Goal: Task Accomplishment & Management: Use online tool/utility

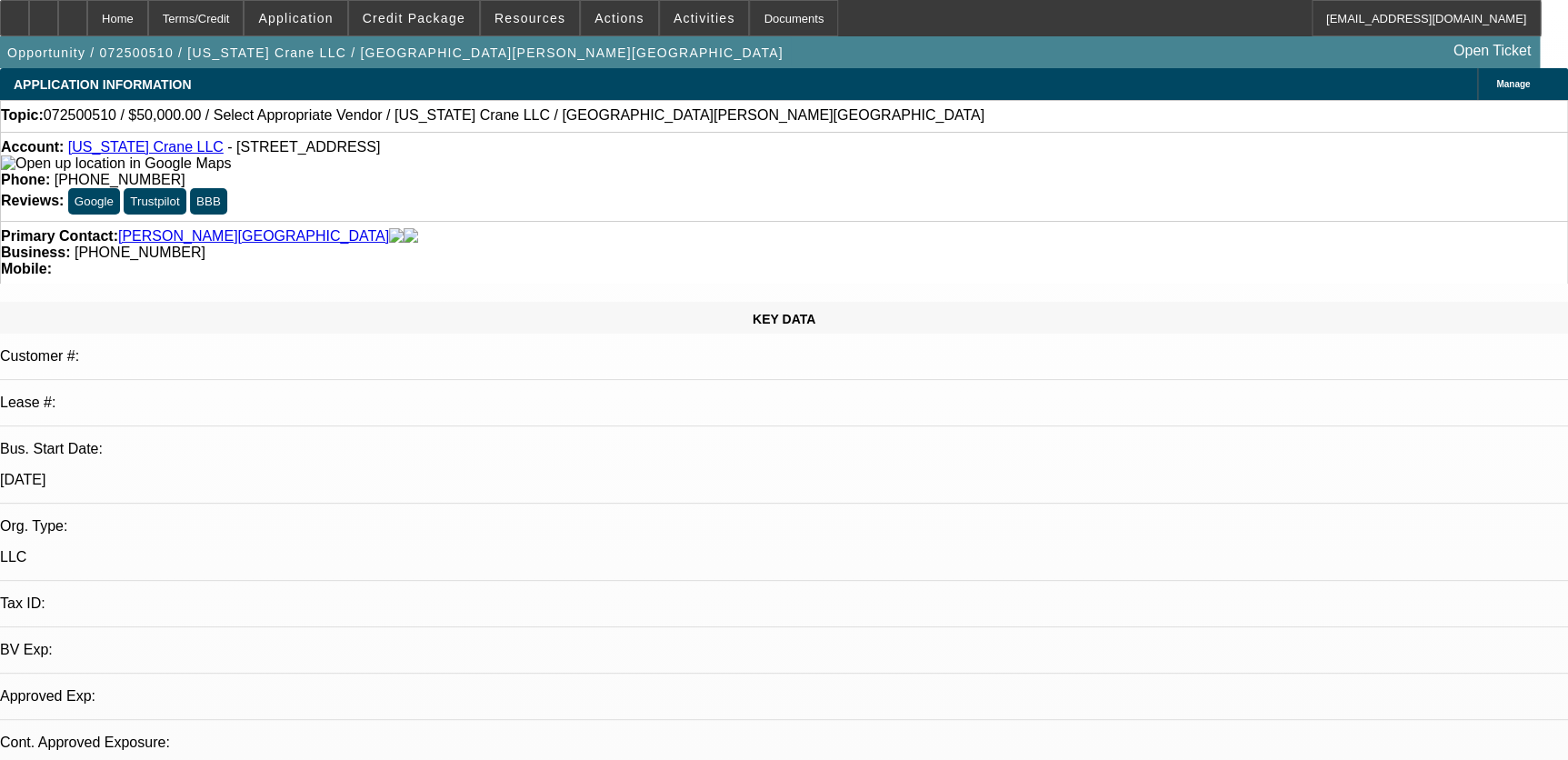
select select "0"
select select "2"
select select "0.1"
select select "1"
select select "2"
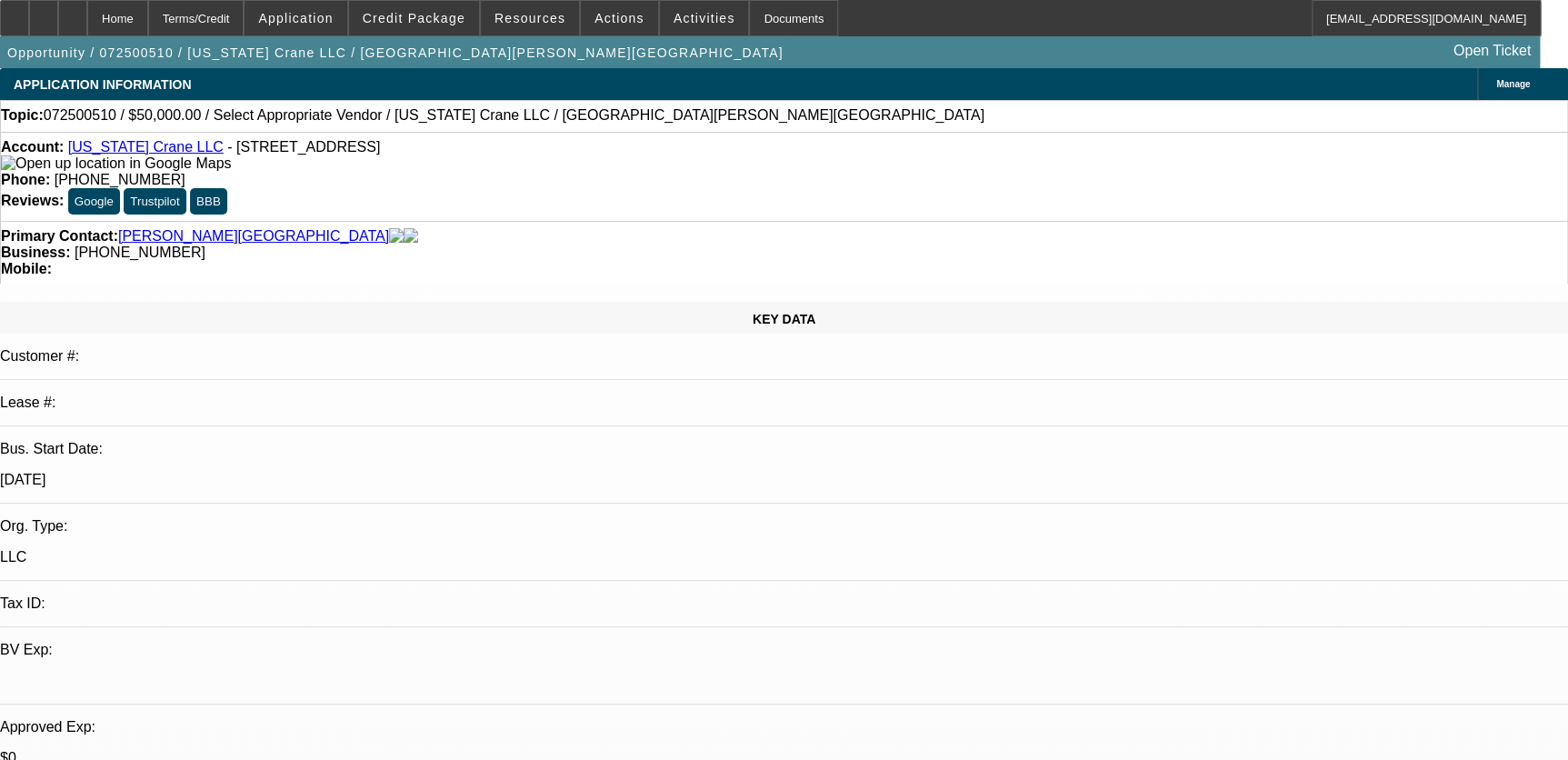
select select "4"
drag, startPoint x: 579, startPoint y: 148, endPoint x: 712, endPoint y: 158, distance: 133.4
click at [723, 172] on div "Phone: (719) 371-3069" at bounding box center [784, 180] width 1566 height 16
drag, startPoint x: 712, startPoint y: 158, endPoint x: 651, endPoint y: 154, distance: 61.1
copy span "(719) 371-3069"
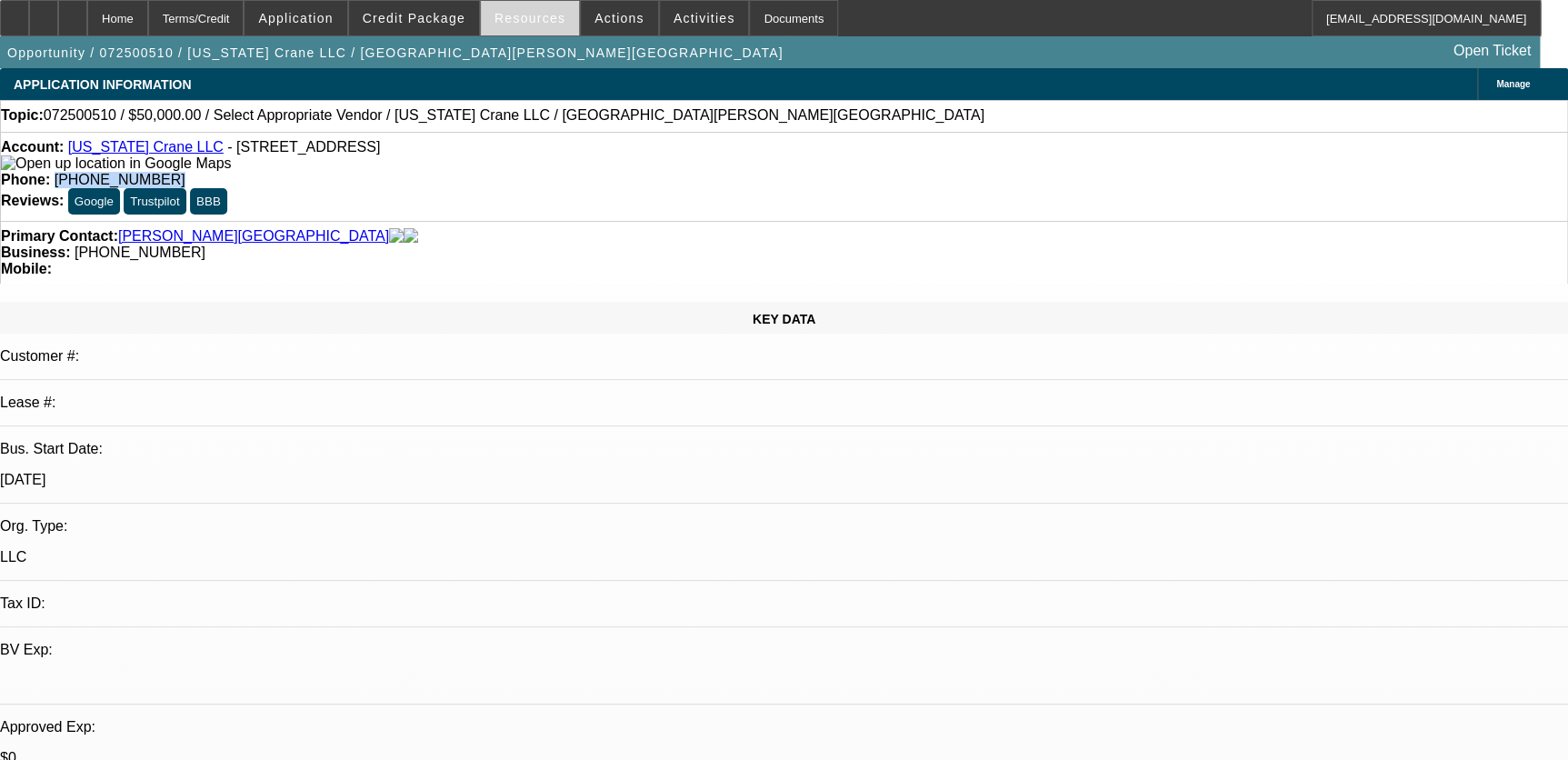
click at [524, 10] on span at bounding box center [529, 18] width 98 height 43
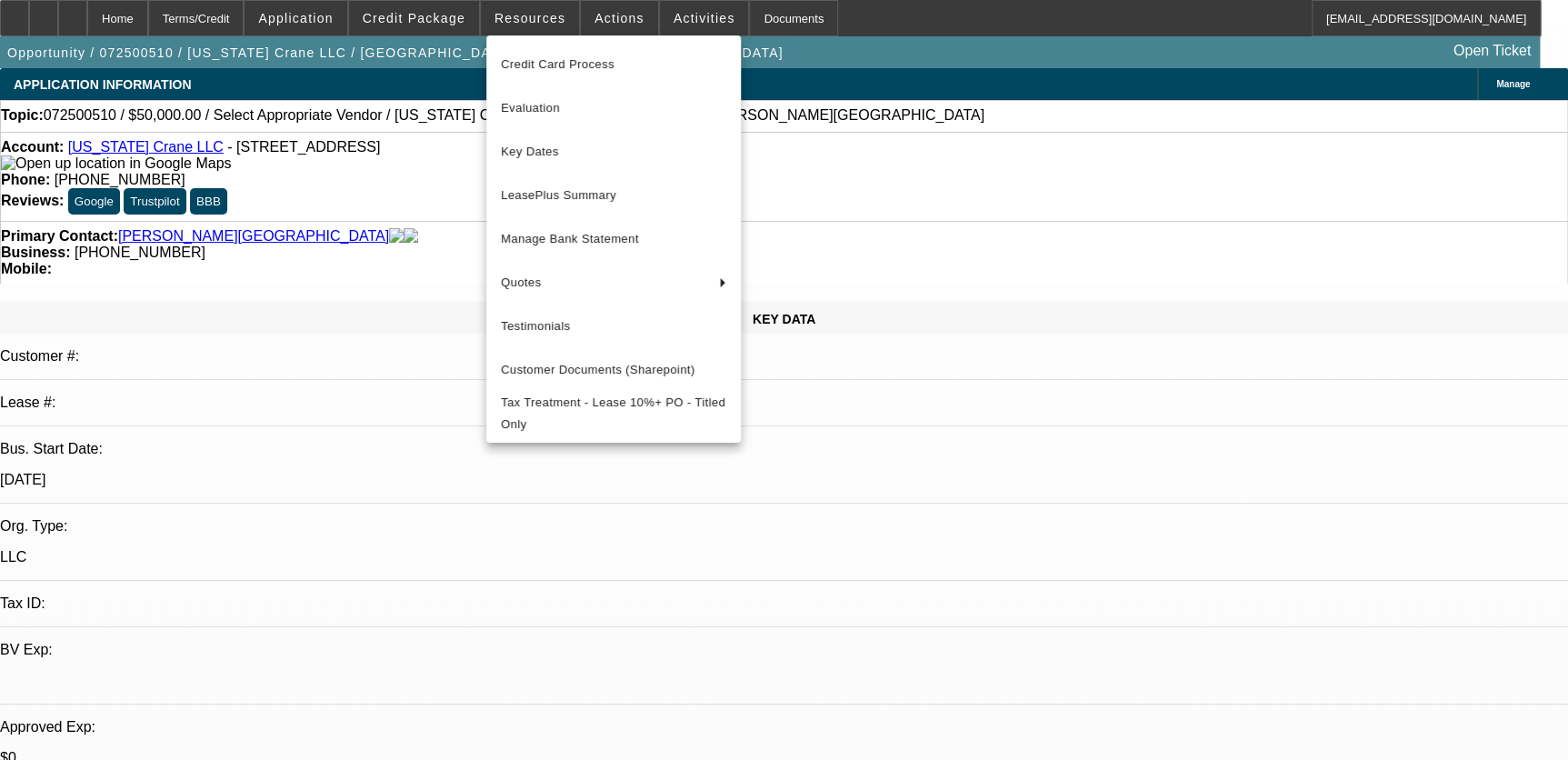
click at [706, 30] on div at bounding box center [784, 380] width 1568 height 760
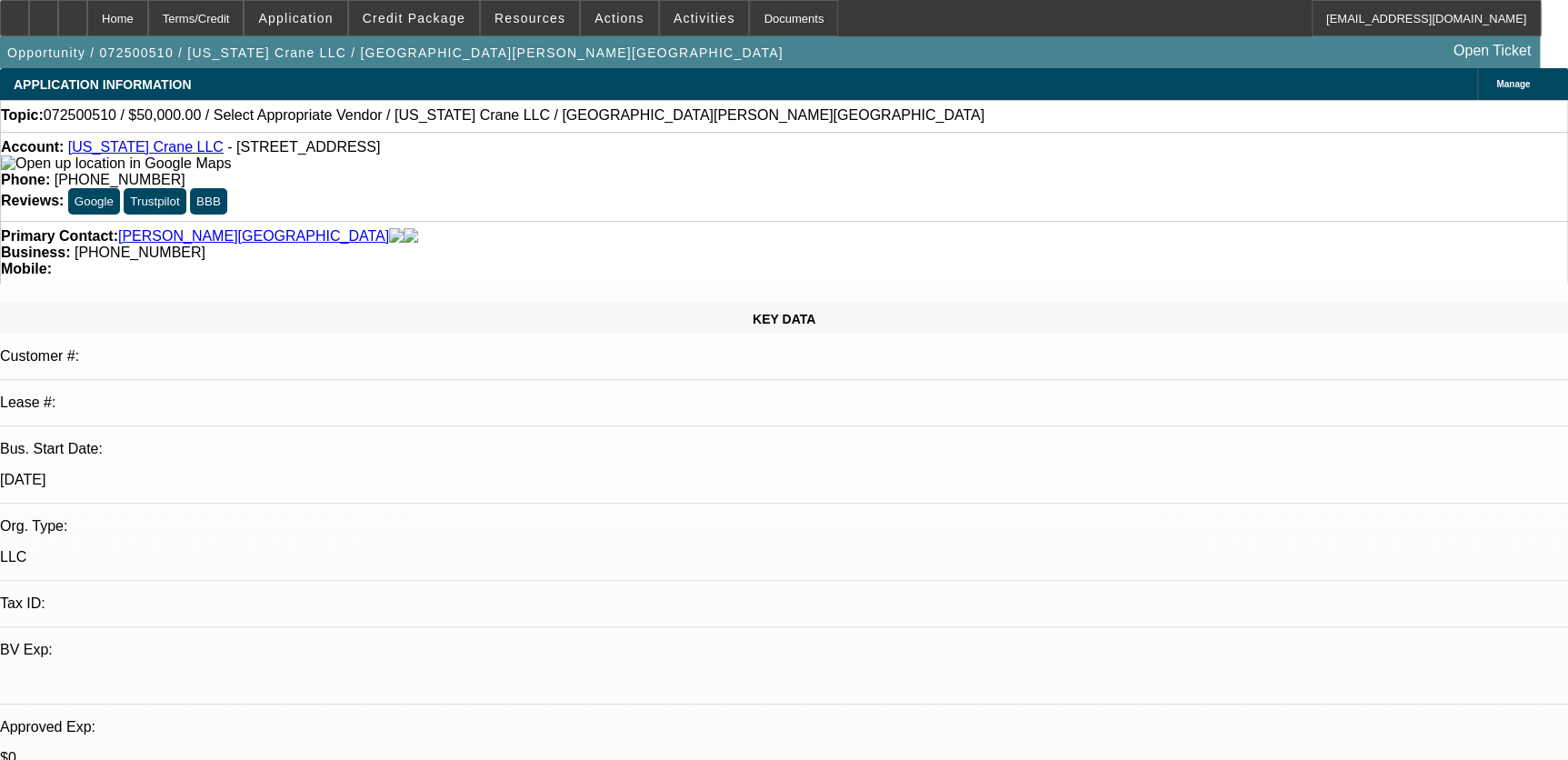
click at [680, 30] on span at bounding box center [704, 18] width 89 height 43
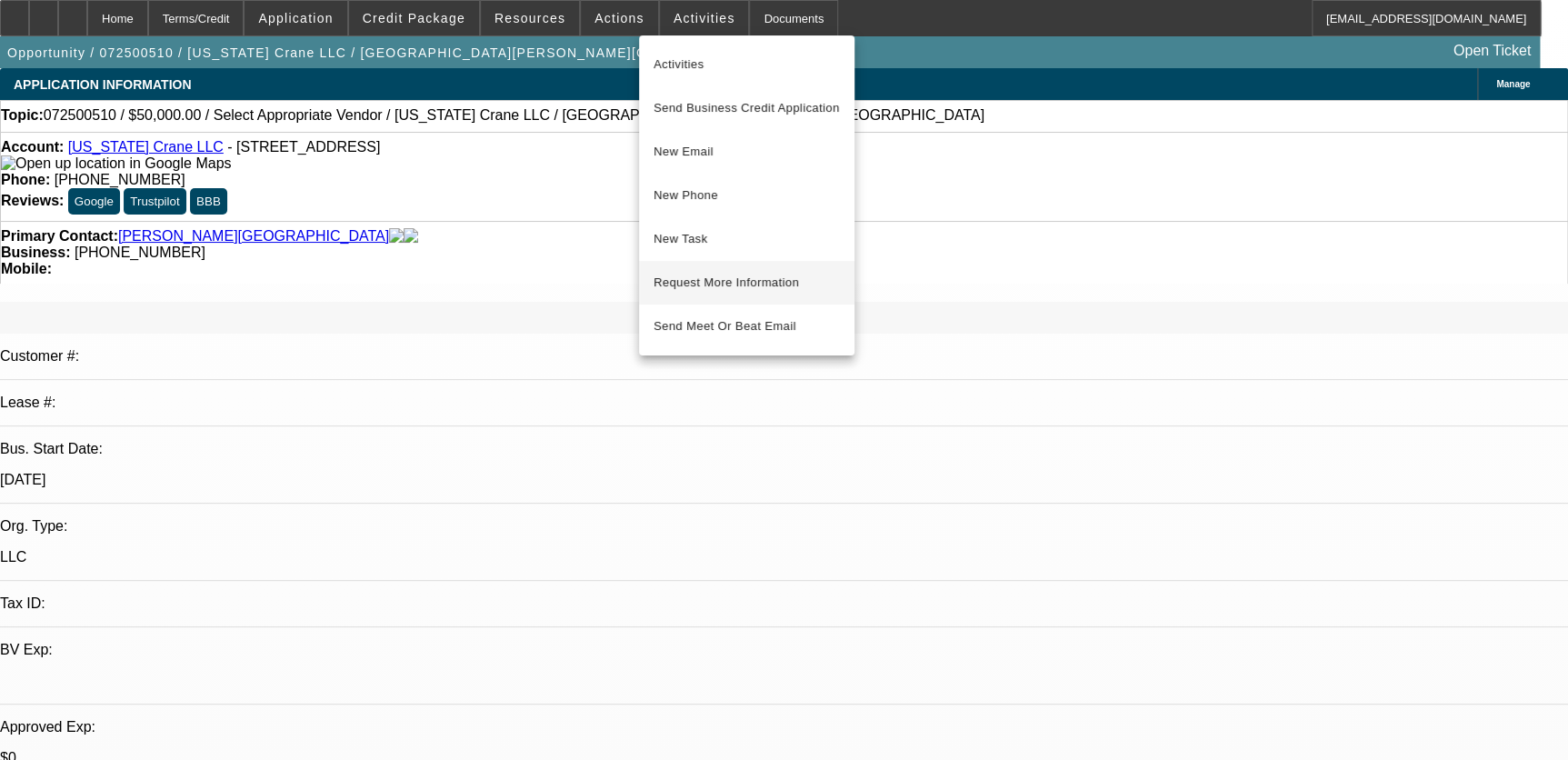
click at [715, 277] on span "Request More Information" at bounding box center [746, 282] width 186 height 22
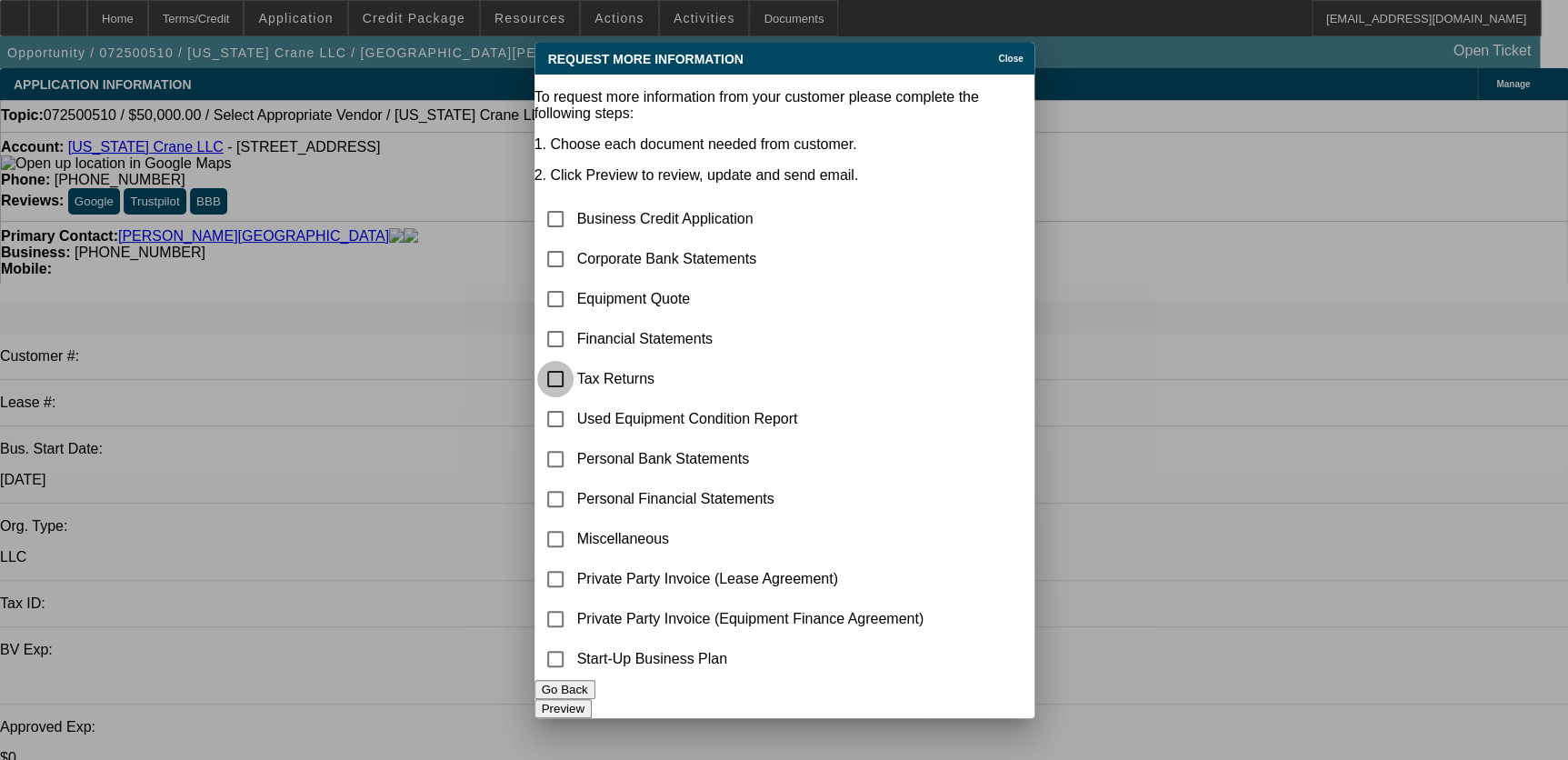
drag, startPoint x: 563, startPoint y: 337, endPoint x: 793, endPoint y: 468, distance: 264.7
click at [563, 361] on input "checkbox" at bounding box center [555, 379] width 37 height 37
checkbox input "true"
click at [591, 705] on button "Preview" at bounding box center [562, 708] width 57 height 19
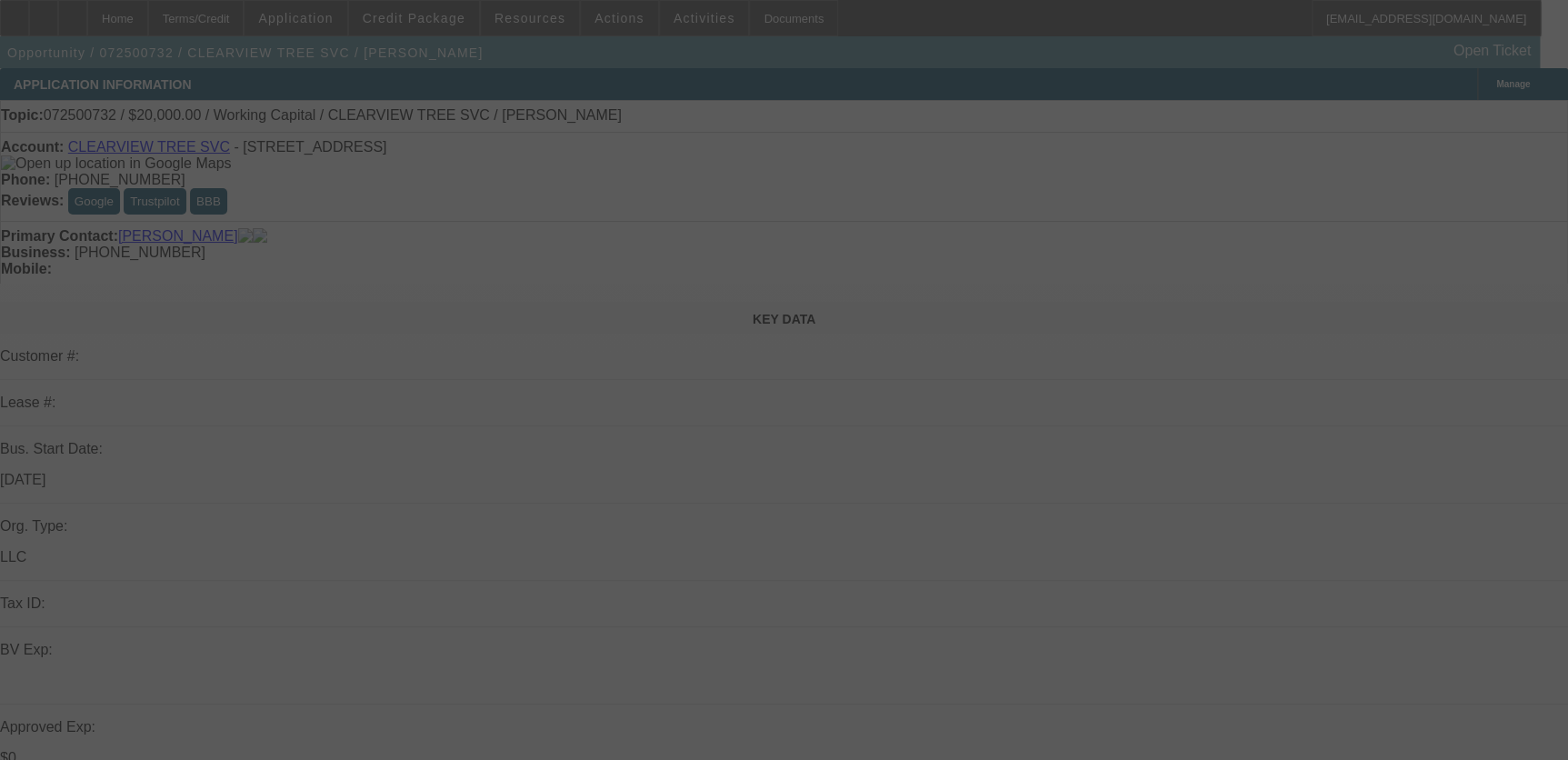
select select "0"
select select "2"
select select "0.1"
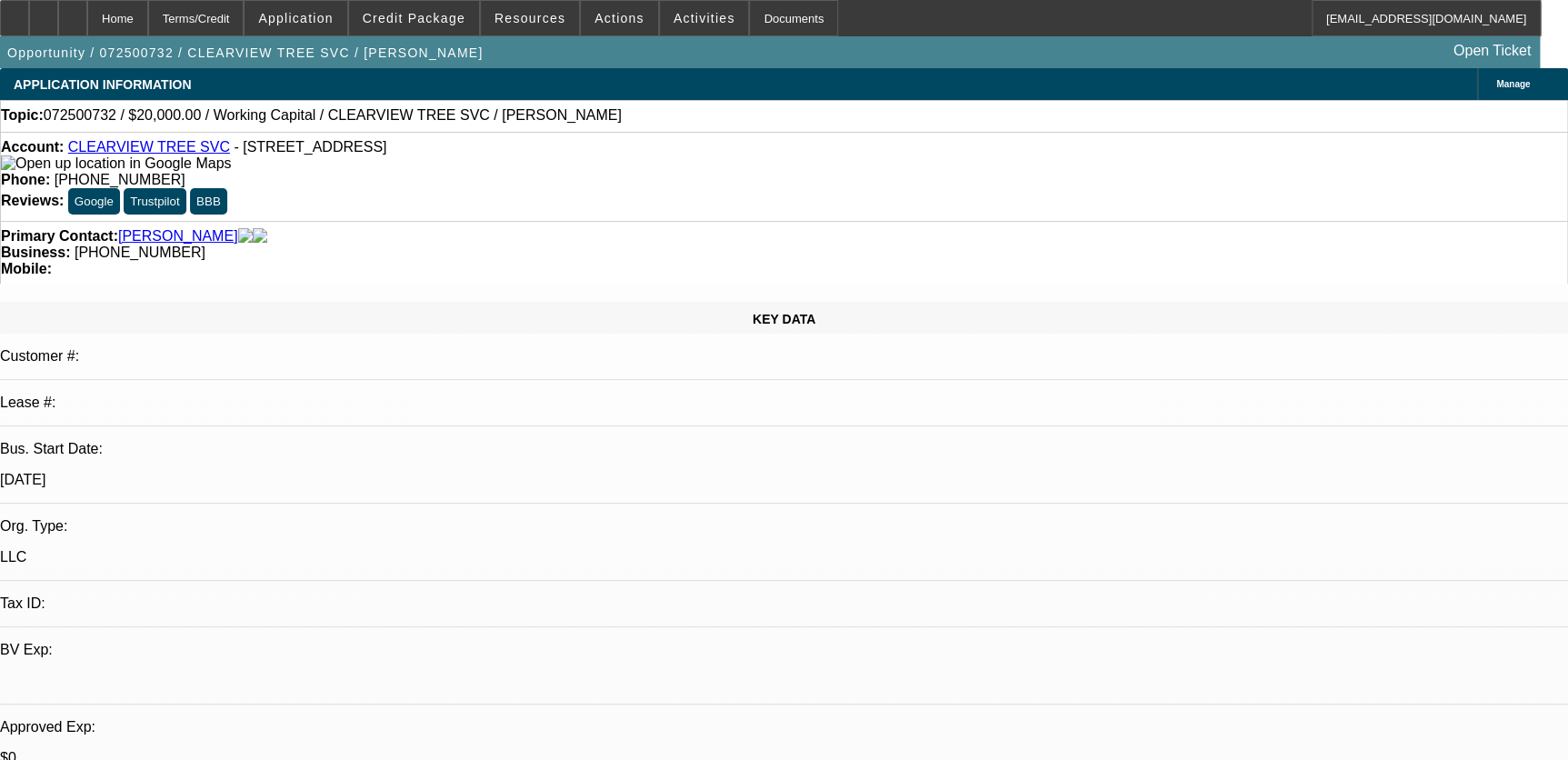
select select "1"
select select "2"
select select "4"
drag, startPoint x: 582, startPoint y: 150, endPoint x: 645, endPoint y: 143, distance: 63.4
click at [185, 172] on span "(251) 597-0036" at bounding box center [119, 180] width 131 height 15
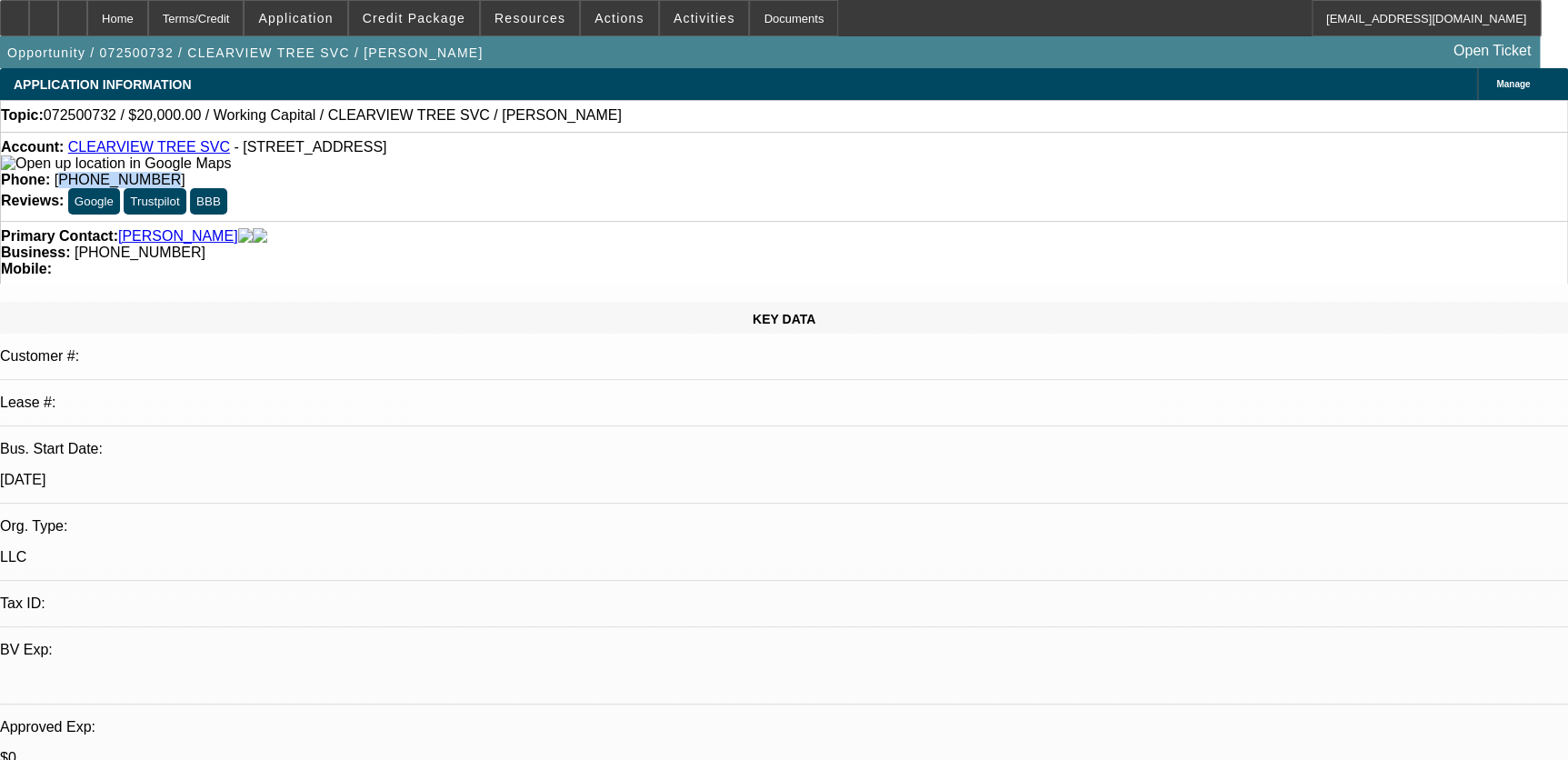
drag, startPoint x: 645, startPoint y: 143, endPoint x: 590, endPoint y: 148, distance: 55.2
click at [185, 172] on span "(251) 597-0036" at bounding box center [119, 180] width 131 height 15
drag, startPoint x: 579, startPoint y: 152, endPoint x: 689, endPoint y: 145, distance: 110.2
click at [689, 172] on div "Phone: (251) 597-0036" at bounding box center [784, 180] width 1566 height 16
drag, startPoint x: 689, startPoint y: 145, endPoint x: 644, endPoint y: 150, distance: 45.3
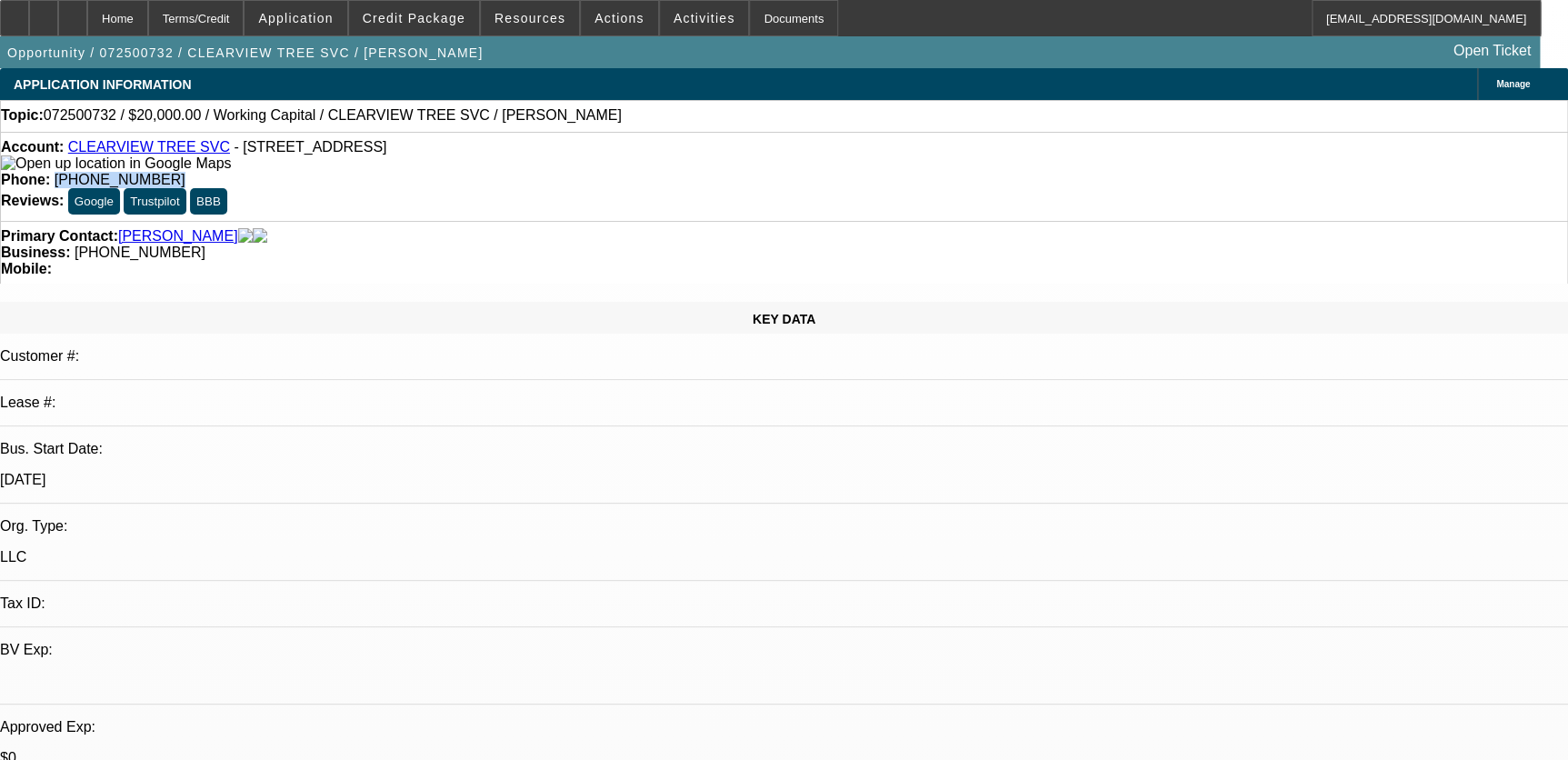
copy span "(251) 597-0036"
click at [703, 23] on span at bounding box center [704, 18] width 89 height 43
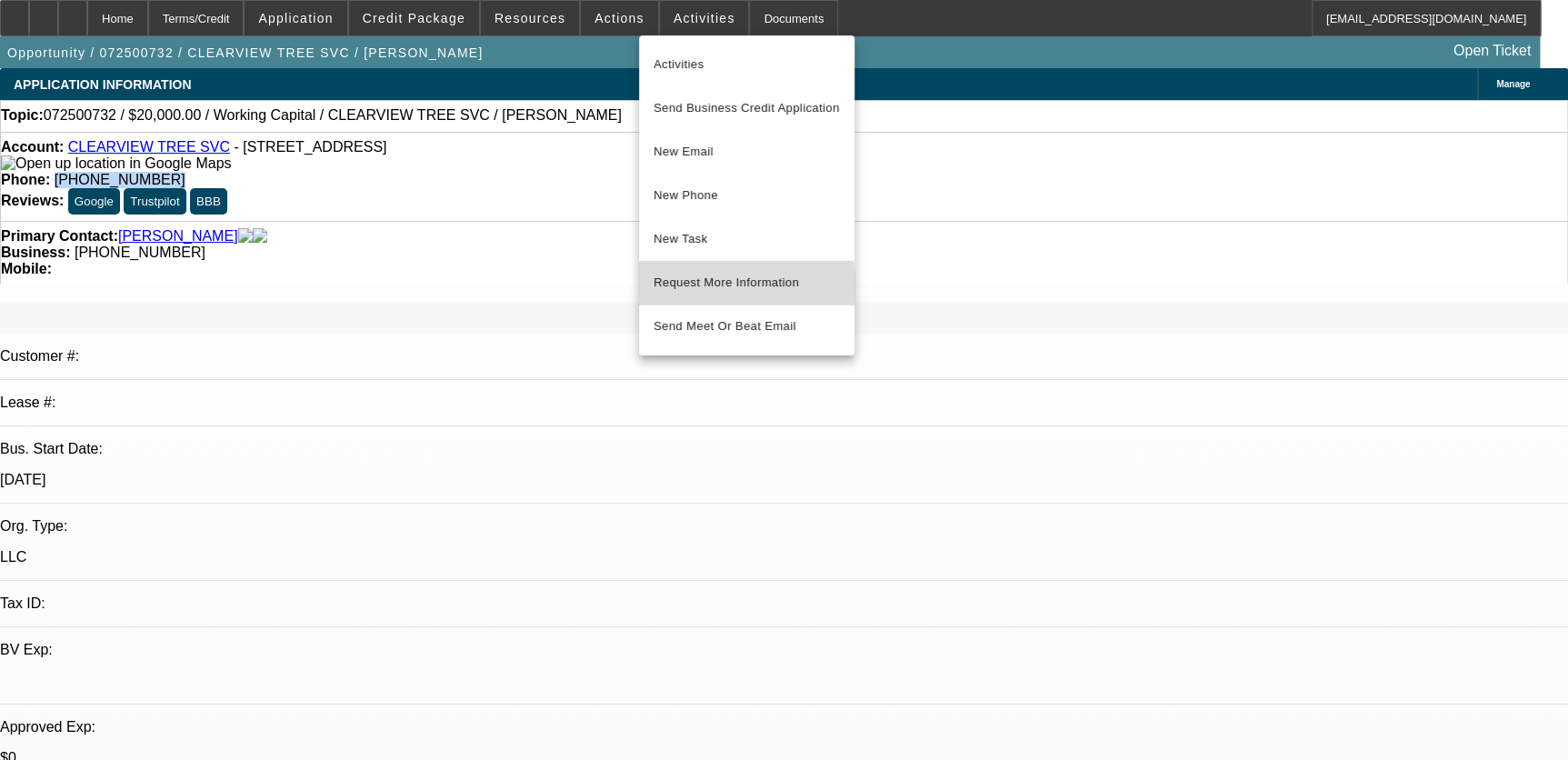
click at [713, 286] on span "Request More Information" at bounding box center [746, 282] width 186 height 22
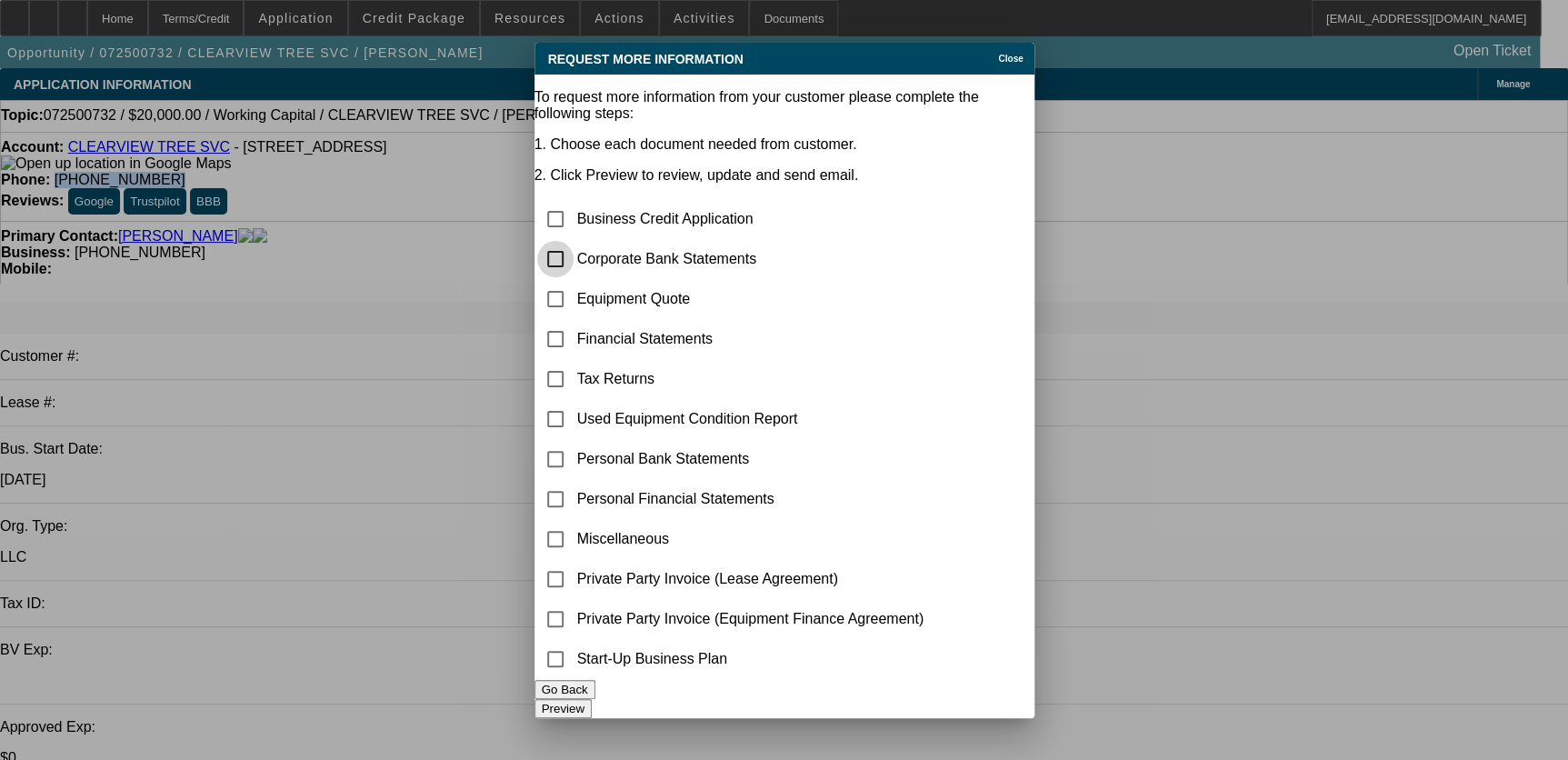
click at [572, 241] on input "checkbox" at bounding box center [555, 259] width 37 height 37
checkbox input "true"
click at [591, 709] on button "Preview" at bounding box center [562, 708] width 57 height 19
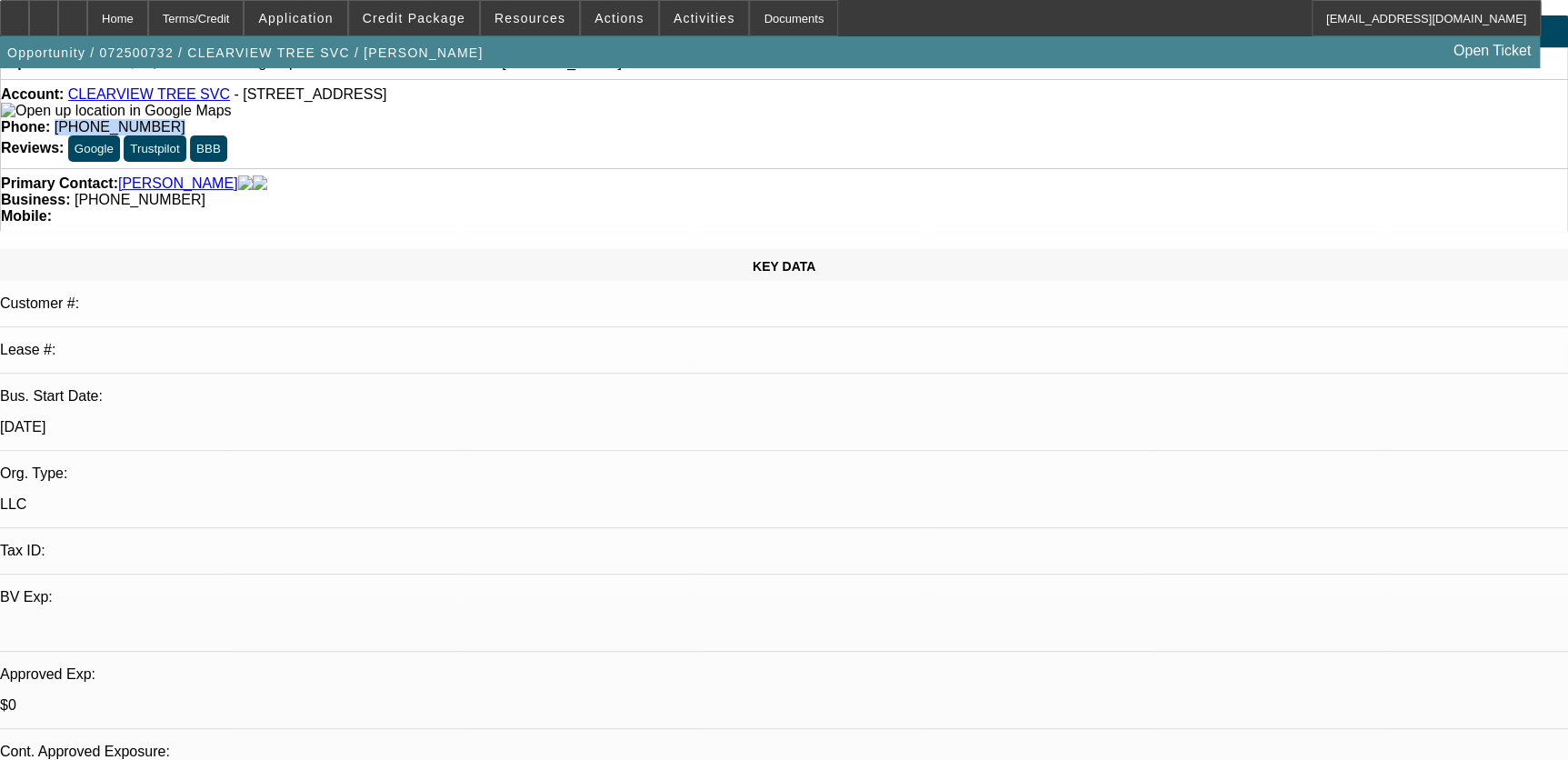
scroll to position [82, 0]
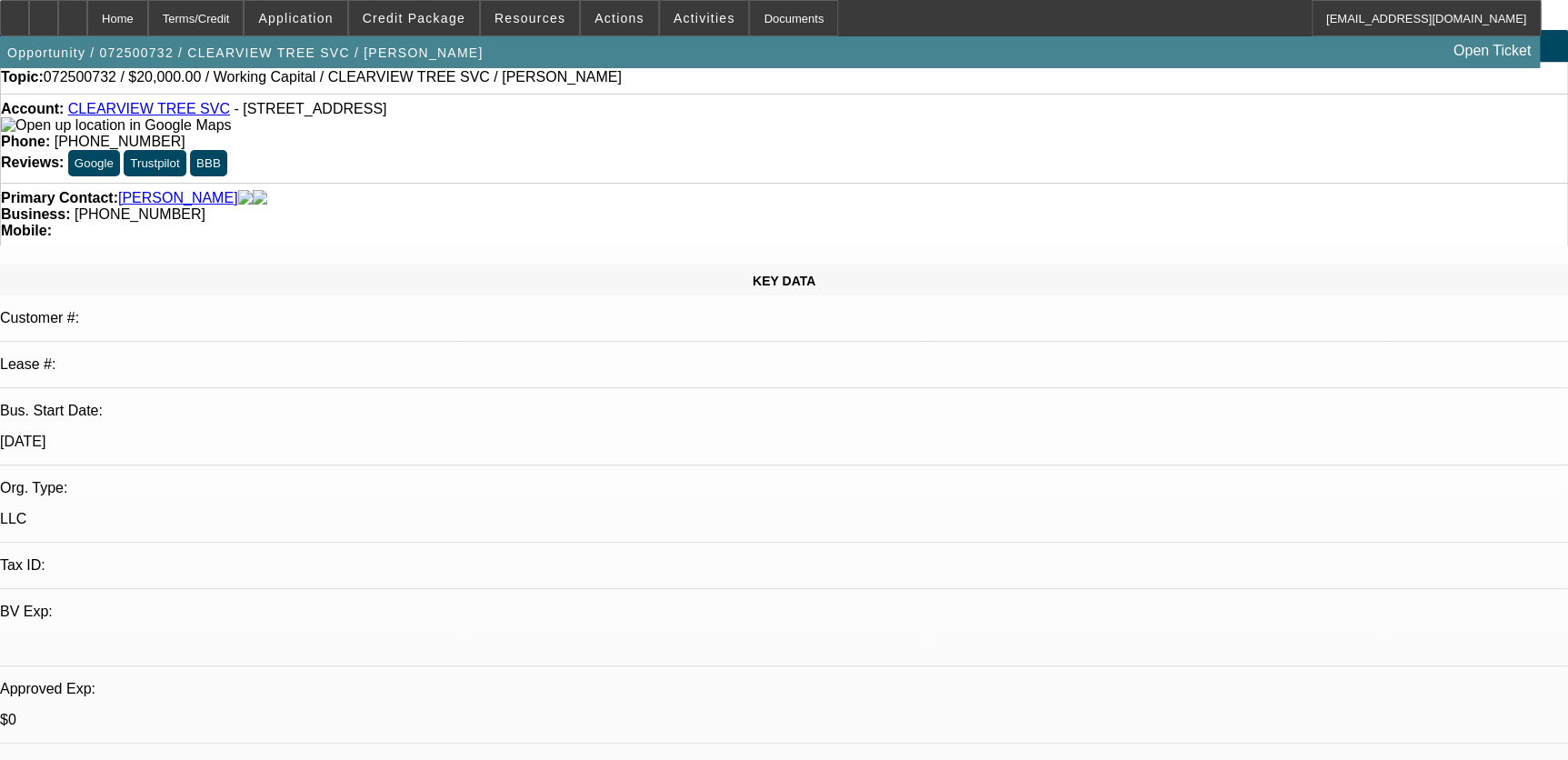
scroll to position [0, 0]
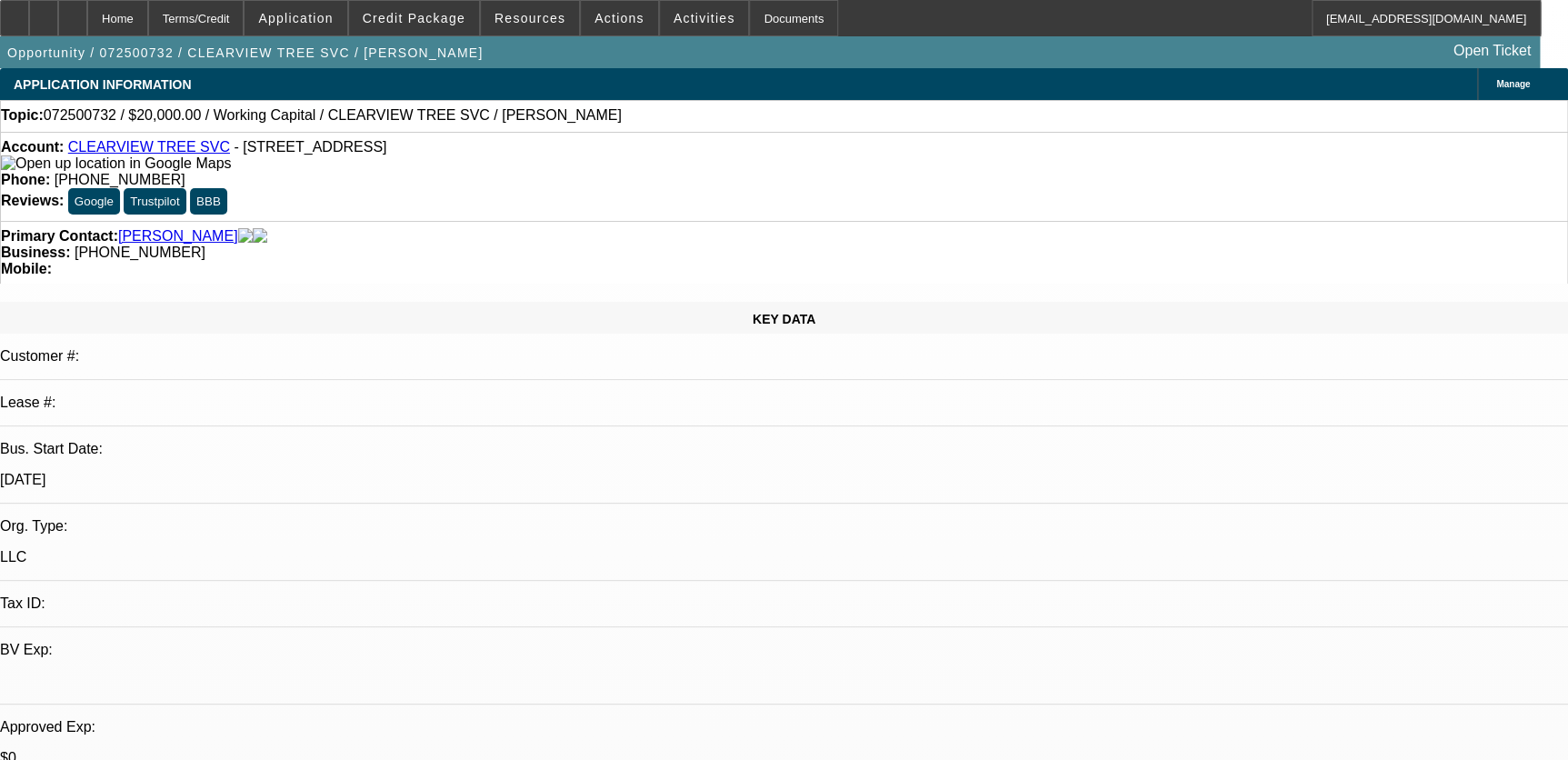
drag, startPoint x: 736, startPoint y: 182, endPoint x: 742, endPoint y: 166, distance: 17.1
click at [737, 182] on div "Account: CLEARVIEW TREE SVC - 20396 County Road 48 S, Robertsdale, AL 36567 Pho…" at bounding box center [784, 176] width 1568 height 89
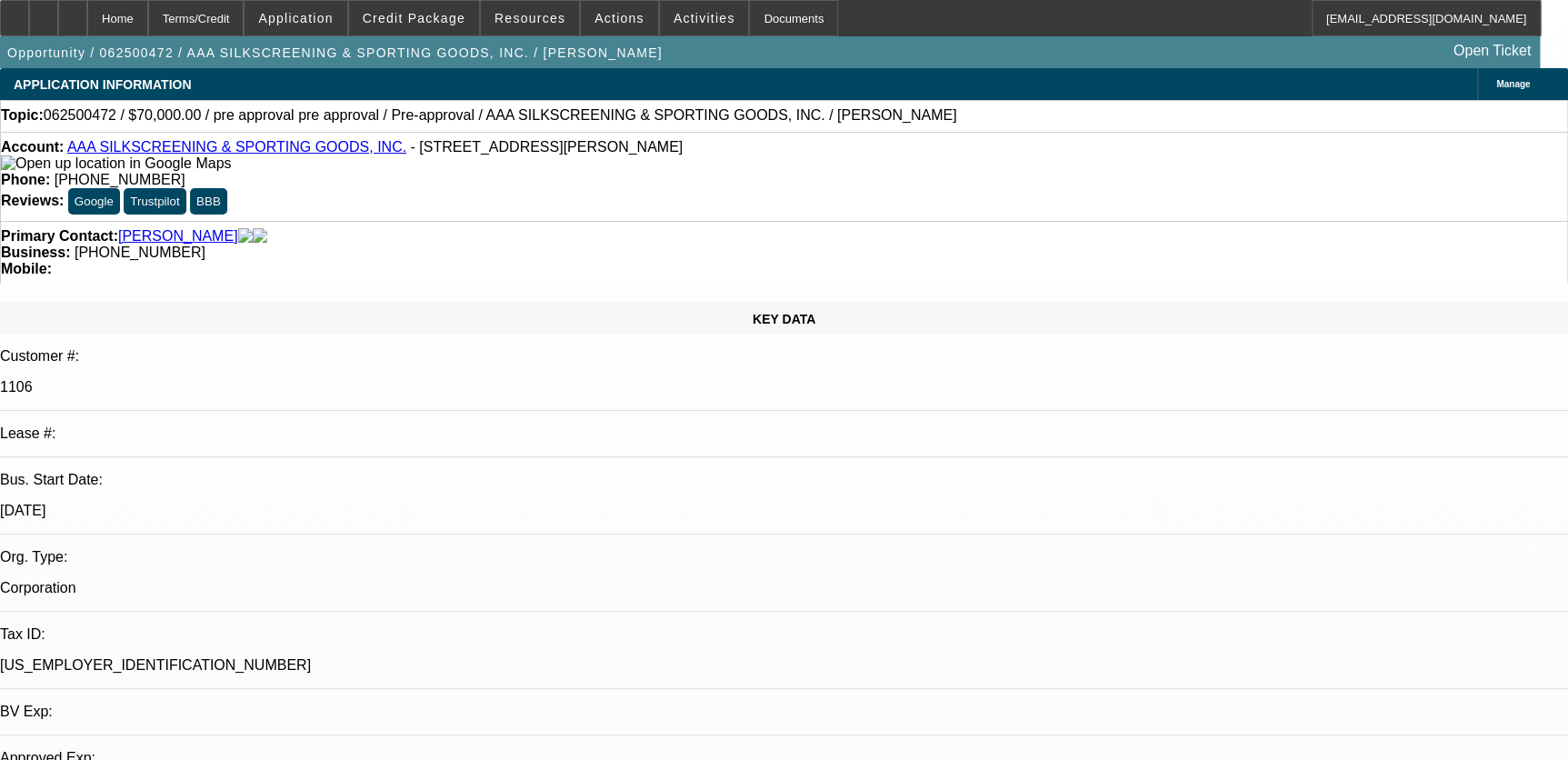
select select "0"
select select "2"
select select "0.1"
select select "4"
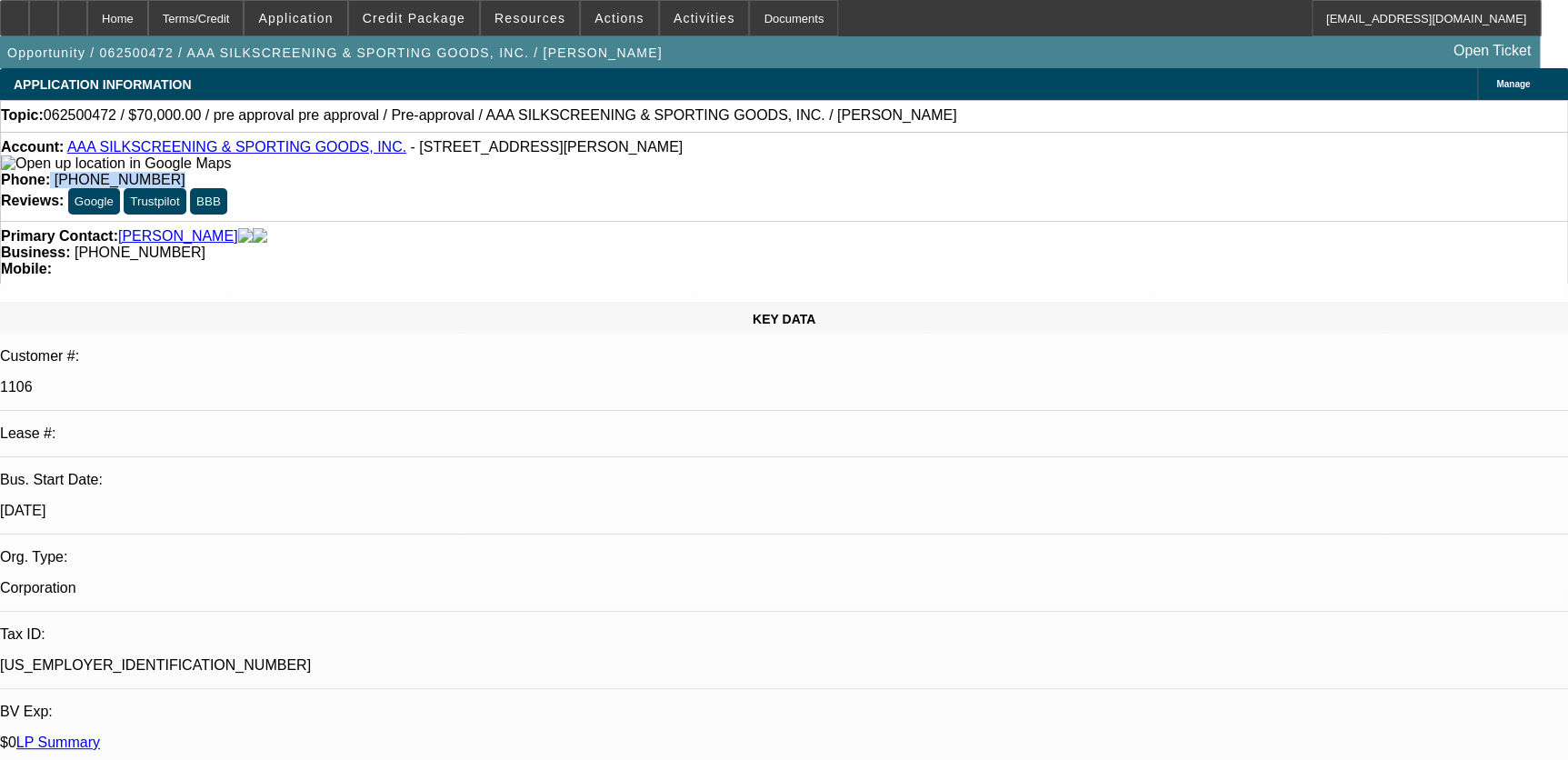
drag, startPoint x: 577, startPoint y: 152, endPoint x: 773, endPoint y: 152, distance: 196.0
click at [773, 172] on div "Phone: [PHONE_NUMBER]" at bounding box center [784, 180] width 1566 height 16
copy div "[PHONE_NUMBER]"
click at [64, 193] on strong "Reviews:" at bounding box center [32, 200] width 63 height 15
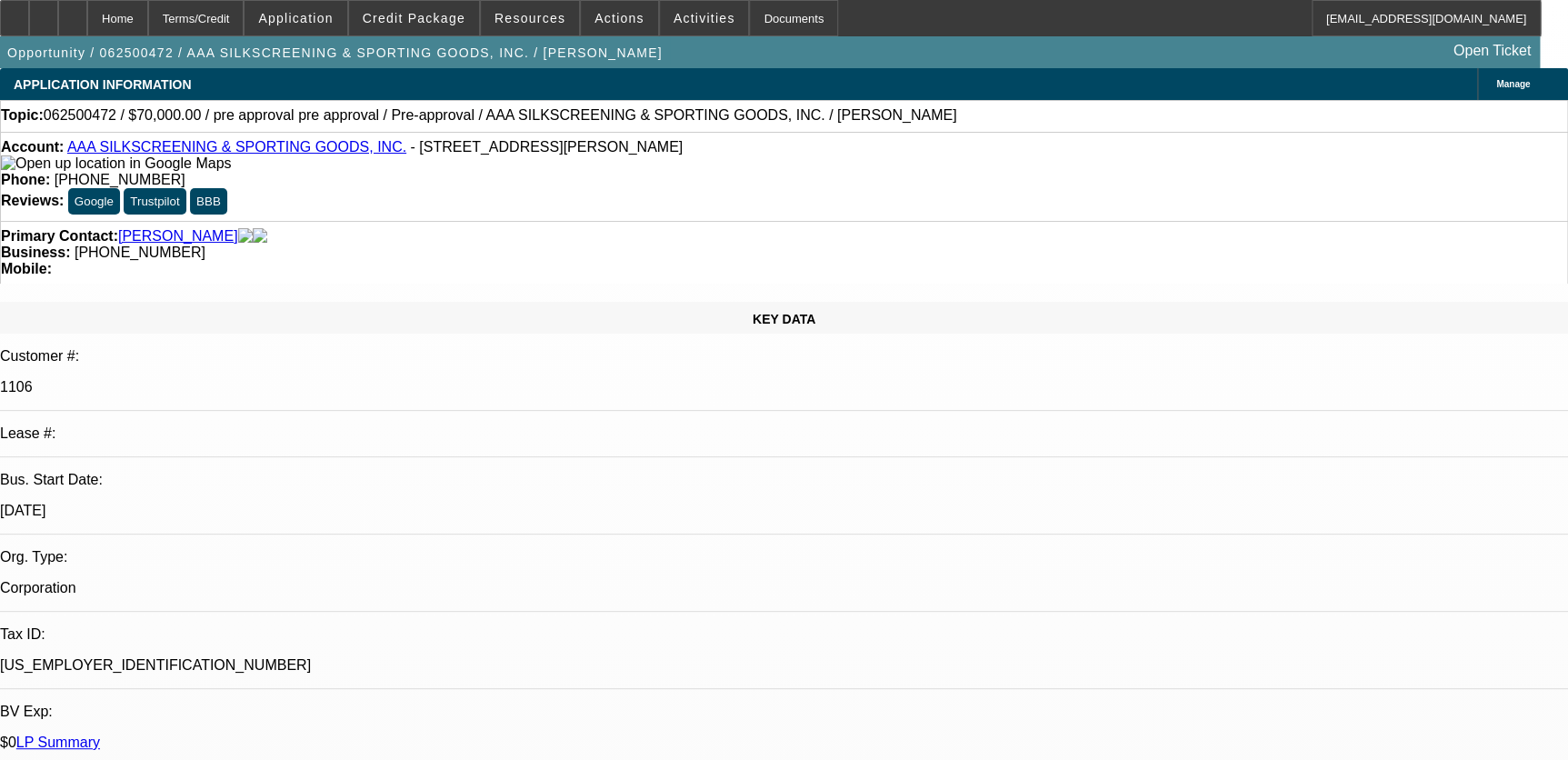
click at [683, 13] on span "Activities" at bounding box center [704, 18] width 62 height 14
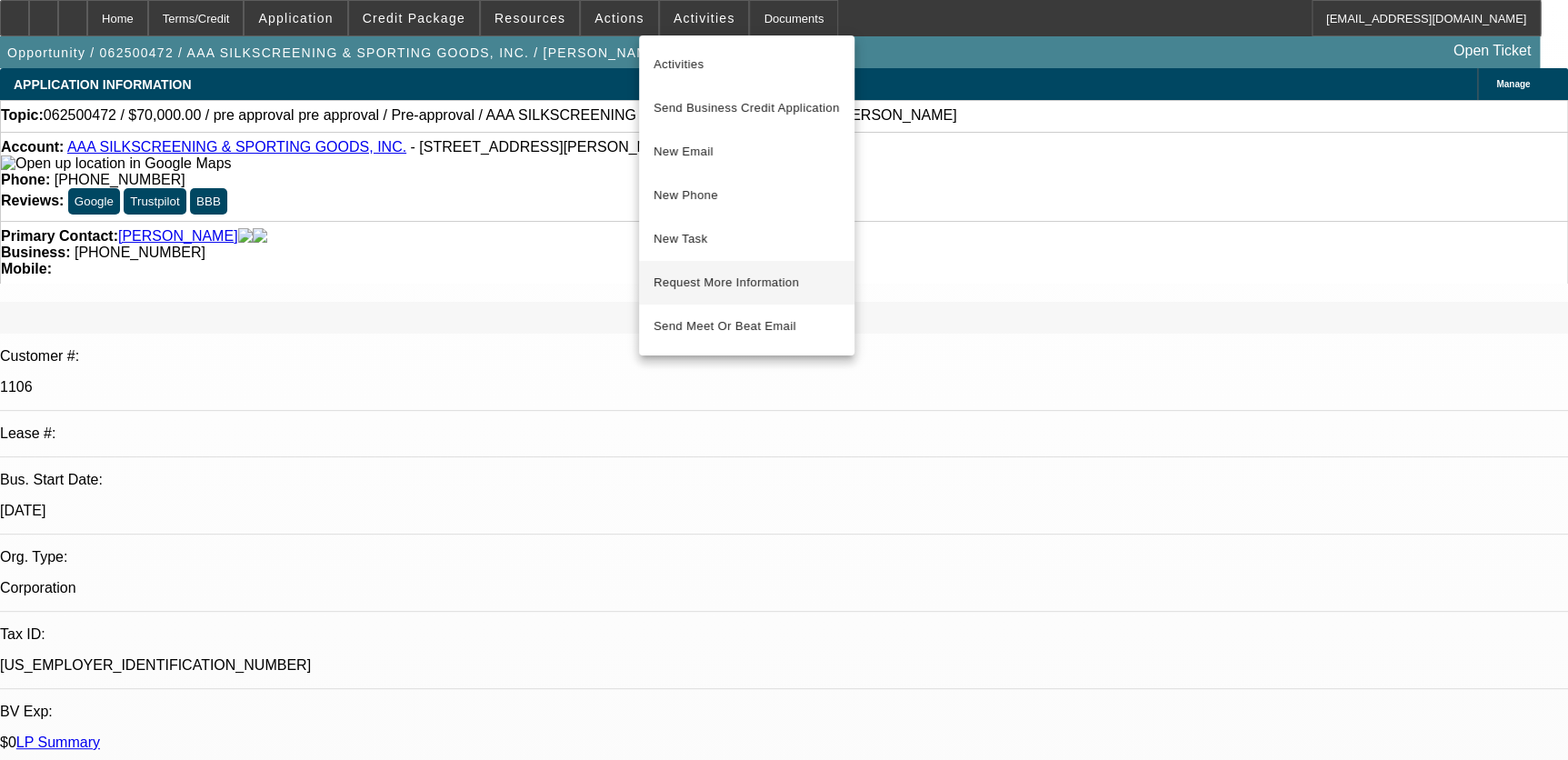
click at [736, 288] on span "Request More Information" at bounding box center [746, 282] width 186 height 22
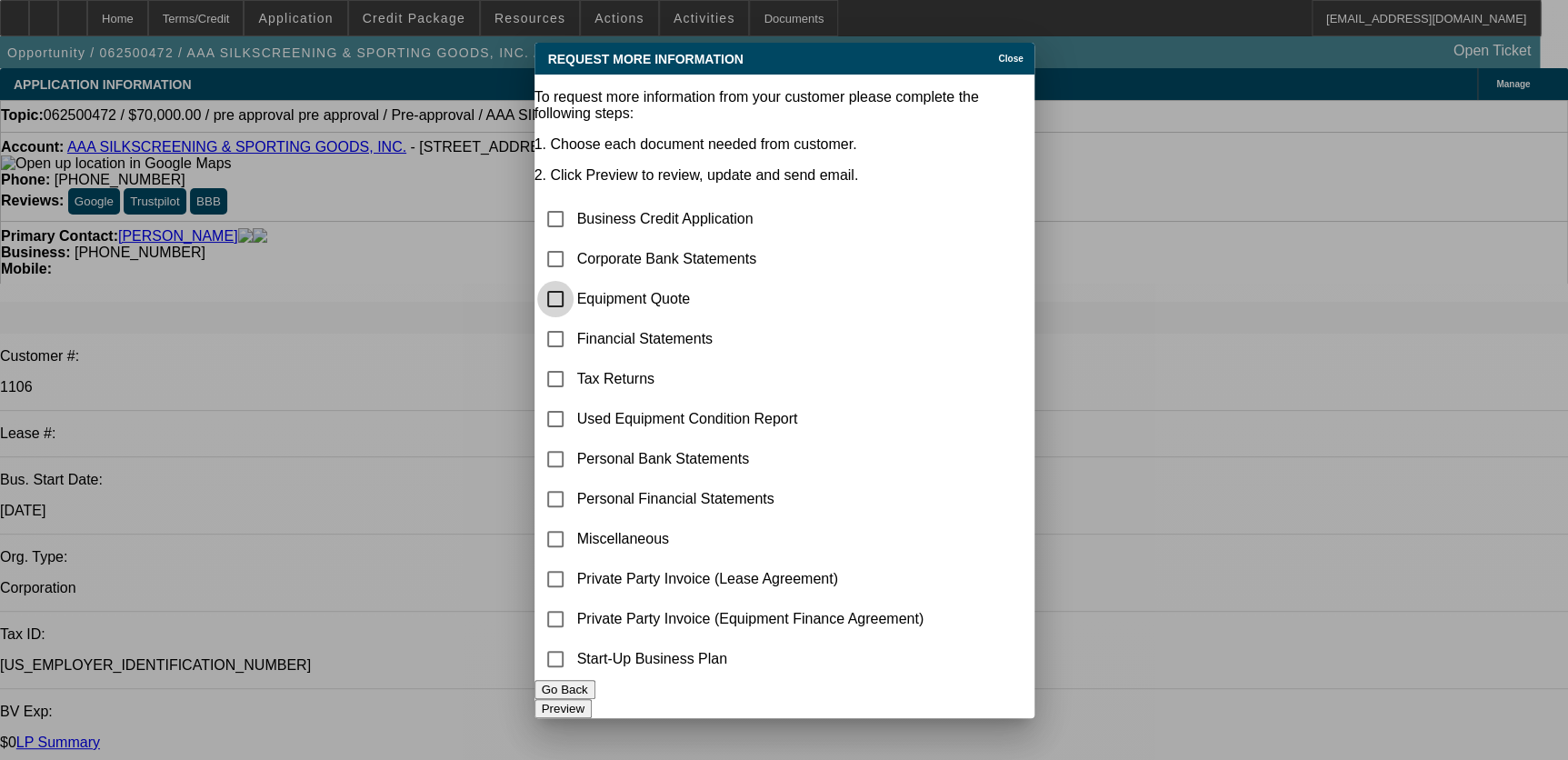
click at [573, 281] on input "checkbox" at bounding box center [555, 299] width 37 height 37
checkbox input "true"
click at [573, 241] on input "checkbox" at bounding box center [555, 259] width 37 height 37
checkbox input "true"
click at [591, 704] on button "Preview" at bounding box center [562, 708] width 57 height 19
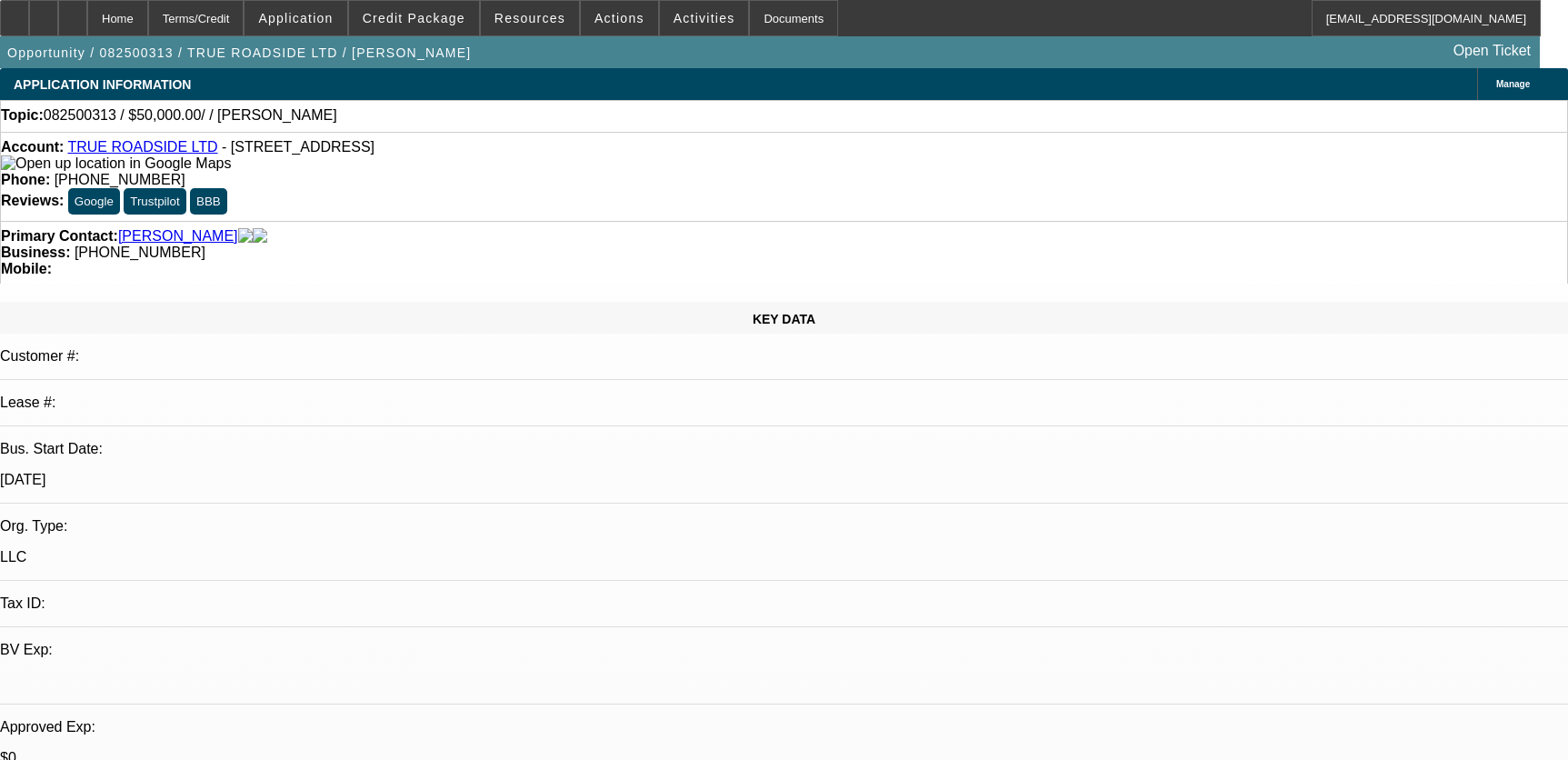
select select "0"
select select "2"
select select "0.1"
select select "4"
